Goal: Transaction & Acquisition: Book appointment/travel/reservation

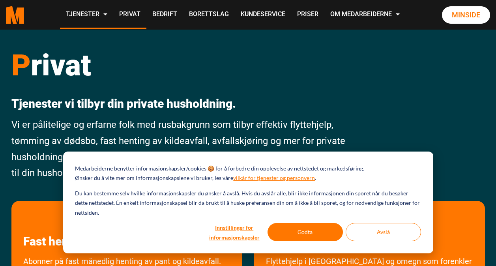
scroll to position [206, 0]
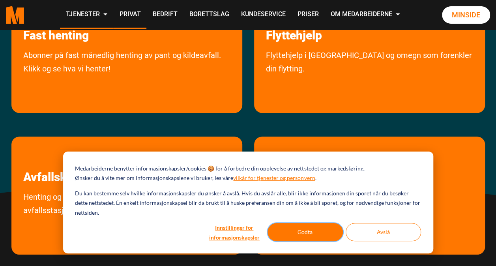
click at [294, 230] on button "Godta" at bounding box center [305, 232] width 75 height 18
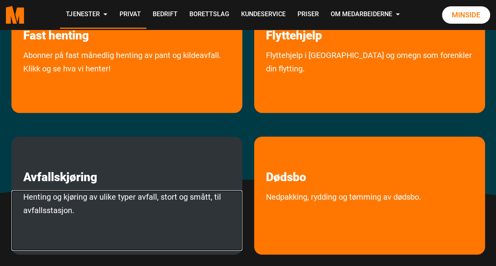
scroll to position [0, 0]
click at [107, 194] on link "Henting og kjøring av ulike typer avfall, stort og smått, til avfallsstasjon." at bounding box center [126, 220] width 231 height 60
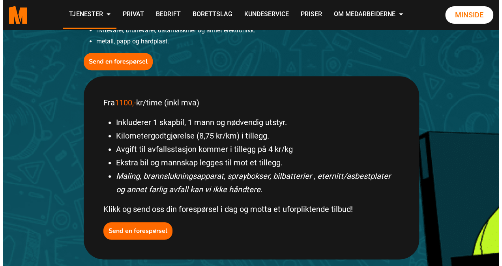
scroll to position [322, 0]
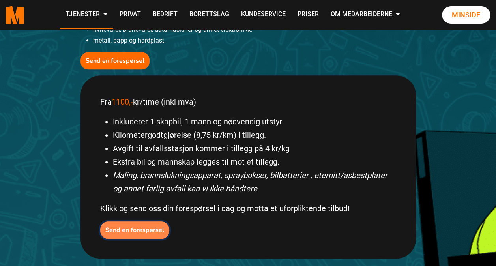
click at [138, 229] on b "Send en forespørsel" at bounding box center [134, 230] width 59 height 9
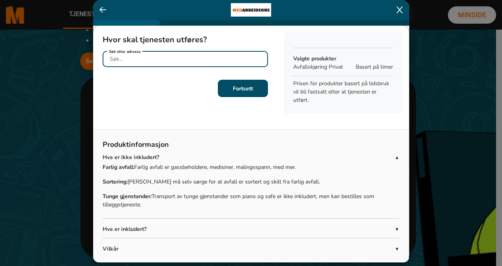
click at [166, 58] on input "Søk etter adresse" at bounding box center [185, 59] width 165 height 16
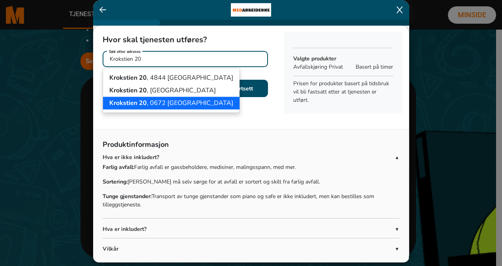
click at [170, 99] on ngb-highlight "[STREET_ADDRESS]" at bounding box center [171, 103] width 124 height 9
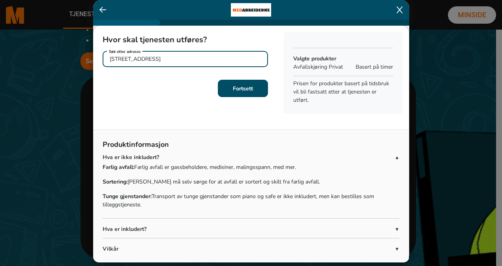
type input "[STREET_ADDRESS]"
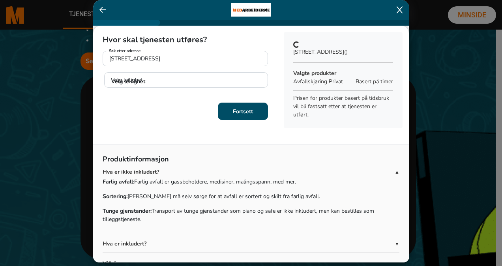
click at [242, 88] on div "Hvor skal tjenesten utføres? [STREET_ADDRESS] Søk etter adresse Velg leilighet …" at bounding box center [185, 64] width 184 height 77
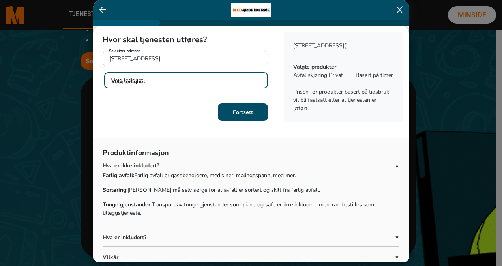
click at [230, 76] on select "Velg leilighet H0101 U0101" at bounding box center [186, 80] width 164 height 16
select select "H0101"
click at [104, 72] on select "Velg leilighet H0101 U0101" at bounding box center [186, 80] width 164 height 16
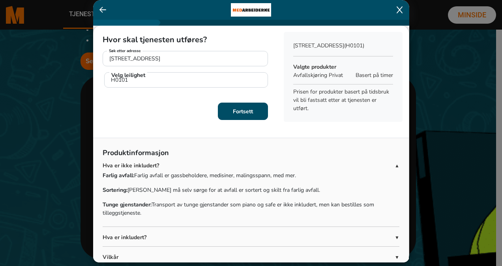
click at [234, 113] on b "Fortsett" at bounding box center [243, 112] width 20 height 8
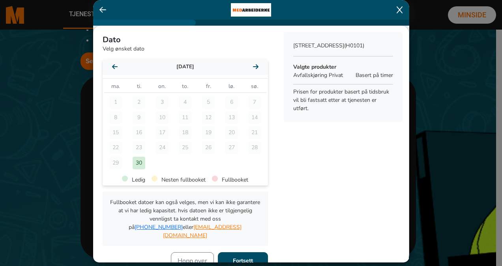
click at [253, 66] on icon at bounding box center [256, 67] width 6 height 6
